Goal: Entertainment & Leisure: Browse casually

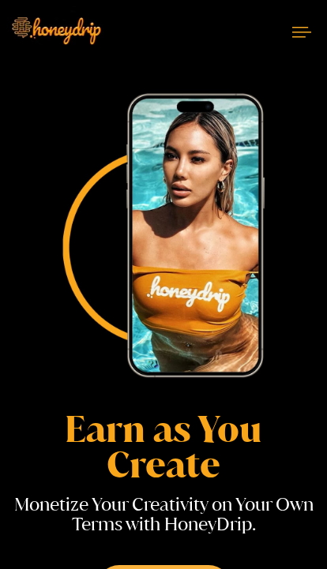
click at [293, 39] on button at bounding box center [301, 32] width 51 height 42
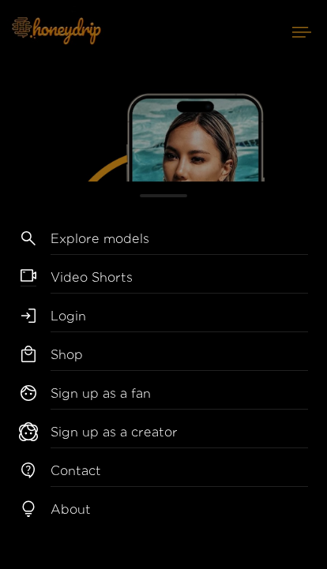
click at [145, 275] on link "Video Shorts" at bounding box center [179, 281] width 257 height 26
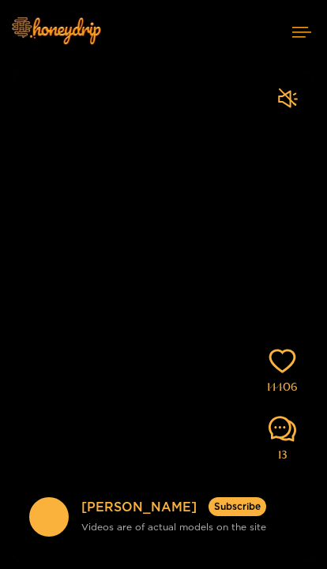
click at [47, 499] on img at bounding box center [49, 499] width 36 height 0
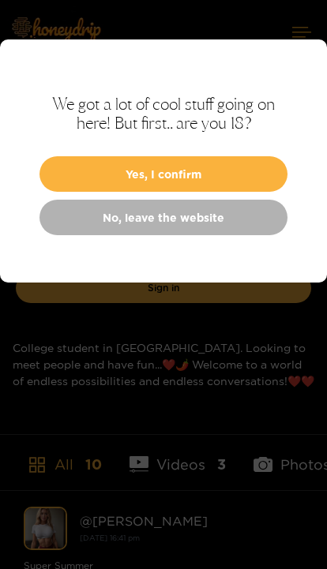
click at [254, 173] on button "Yes, I confirm" at bounding box center [163, 174] width 248 height 36
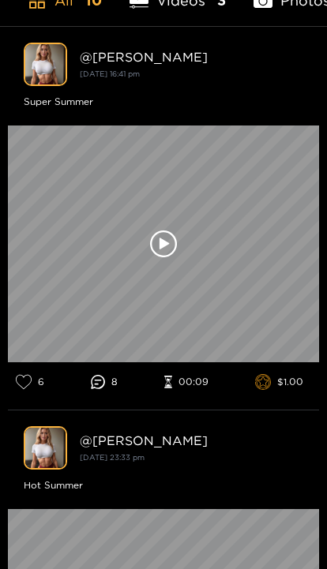
scroll to position [464, 0]
click at [172, 257] on icon at bounding box center [163, 244] width 27 height 27
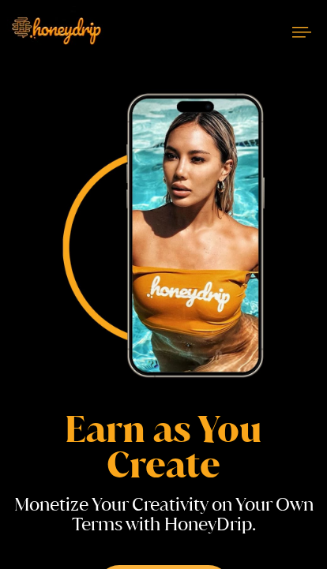
click at [295, 23] on button at bounding box center [301, 32] width 51 height 42
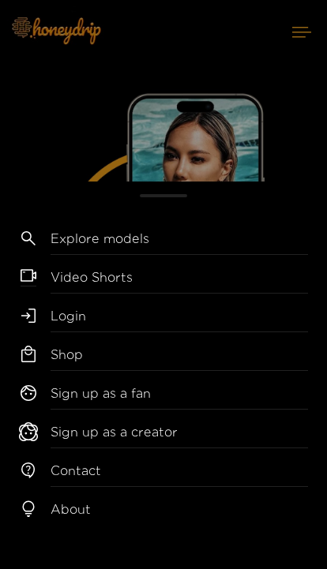
click at [104, 355] on link "Shop" at bounding box center [179, 358] width 257 height 26
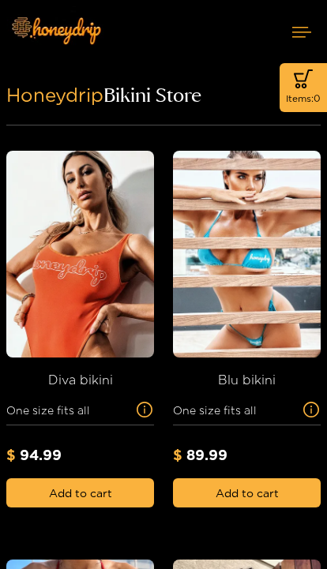
click at [300, 28] on icon at bounding box center [301, 32] width 19 height 10
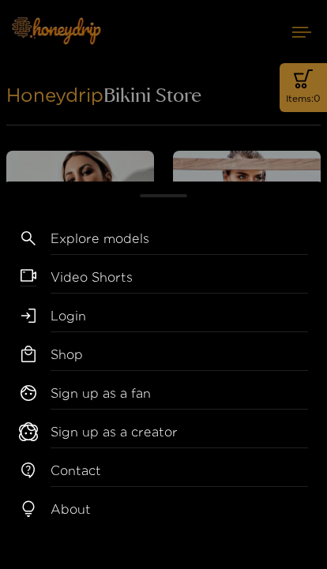
click at [154, 236] on link "Explore models" at bounding box center [179, 242] width 257 height 26
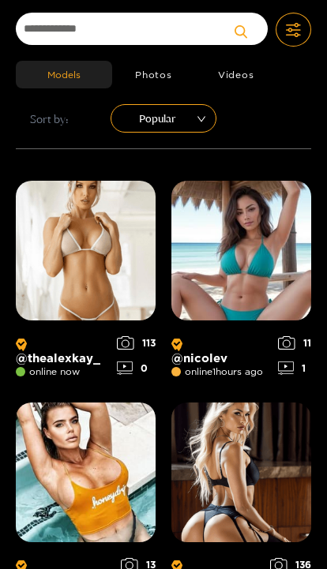
scroll to position [57, 0]
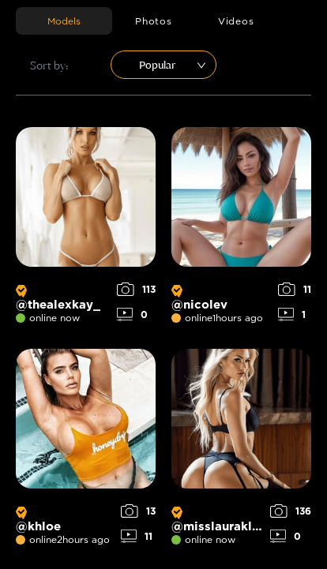
click at [193, 75] on span "Popular" at bounding box center [163, 65] width 82 height 24
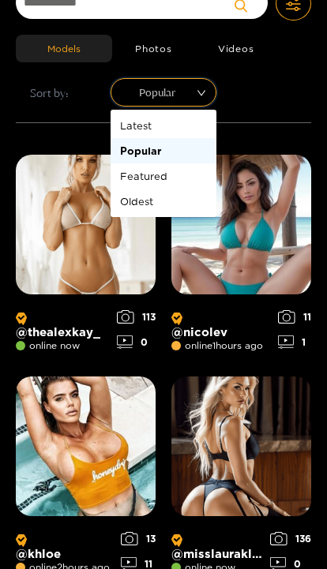
click at [163, 51] on button "Photos" at bounding box center [153, 49] width 83 height 28
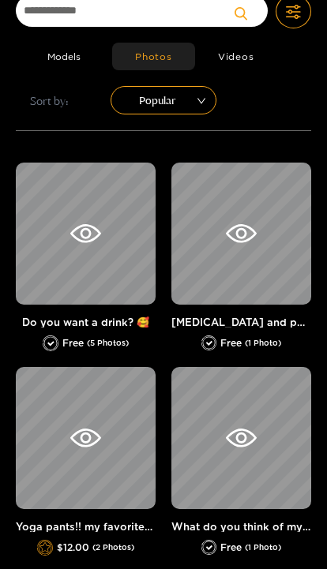
scroll to position [110, 0]
click at [121, 246] on div at bounding box center [86, 234] width 140 height 142
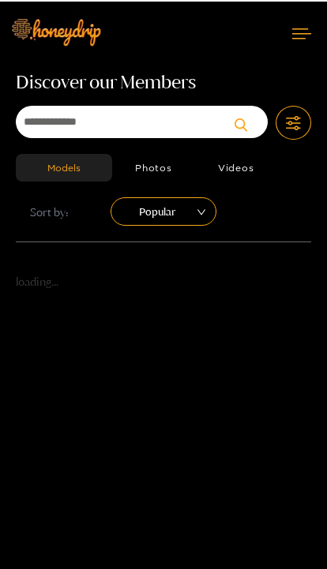
scroll to position [65, 0]
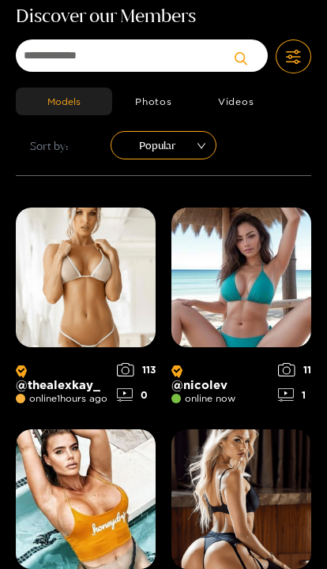
click at [115, 261] on img at bounding box center [86, 278] width 140 height 140
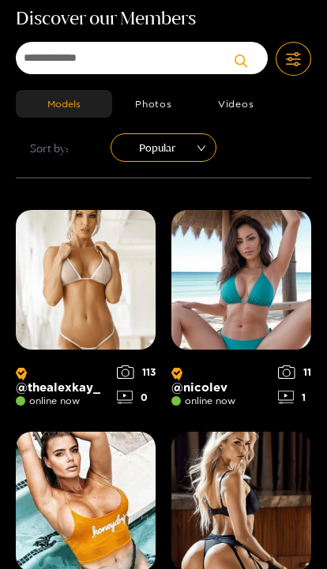
scroll to position [62, 0]
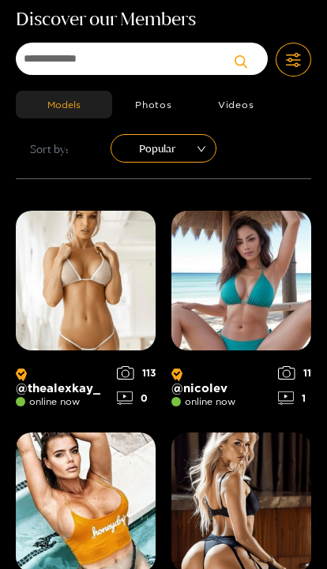
click at [248, 99] on button "Videos" at bounding box center [236, 105] width 82 height 28
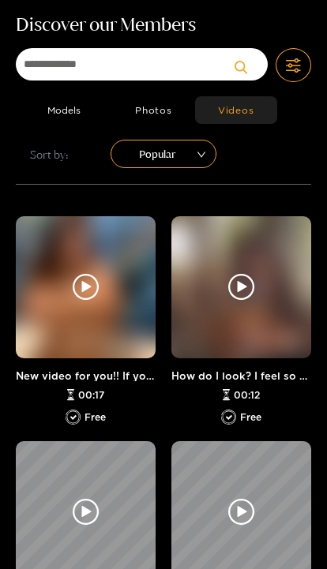
scroll to position [118, 0]
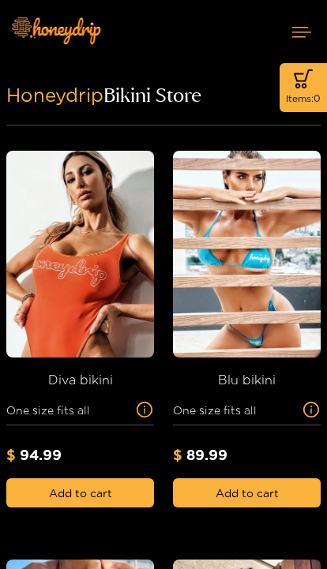
click at [298, 37] on icon at bounding box center [301, 32] width 19 height 9
